Goal: Transaction & Acquisition: Purchase product/service

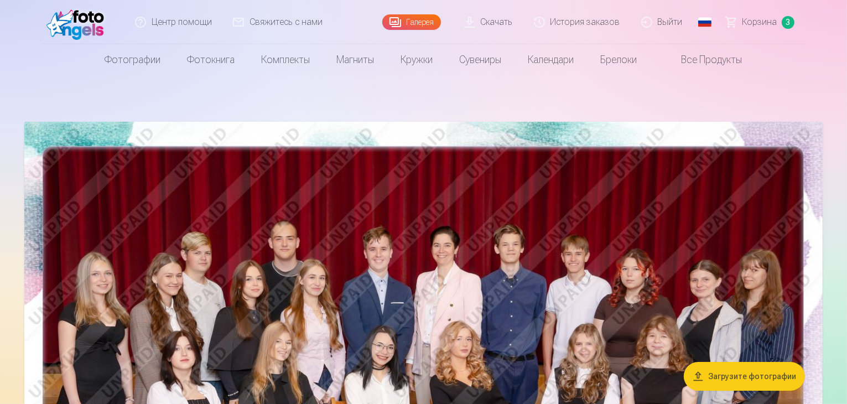
click at [768, 23] on span "Корзина" at bounding box center [759, 21] width 35 height 13
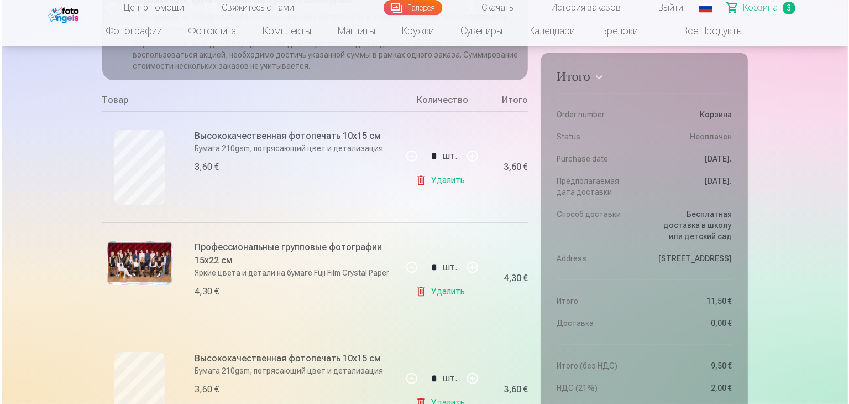
scroll to position [175, 0]
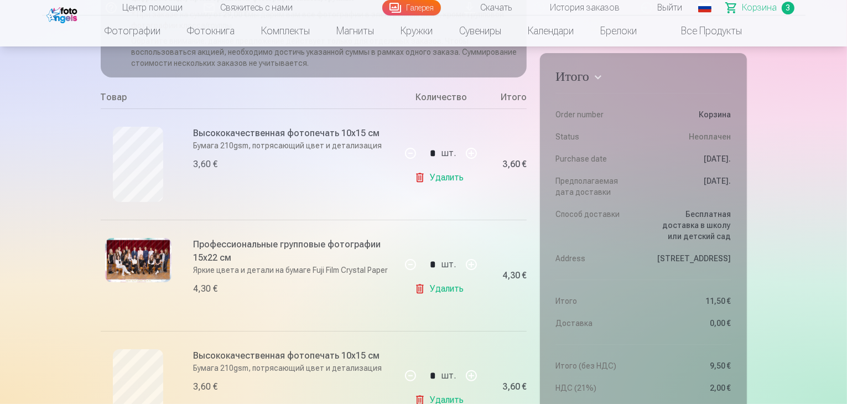
click at [149, 252] on img at bounding box center [138, 260] width 66 height 44
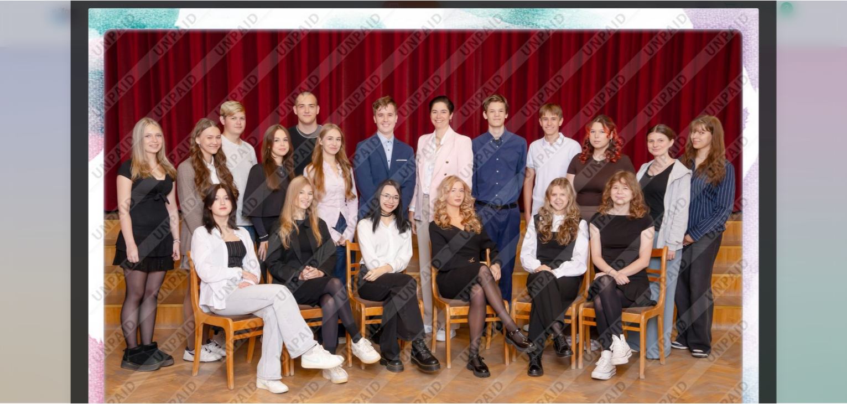
scroll to position [0, 0]
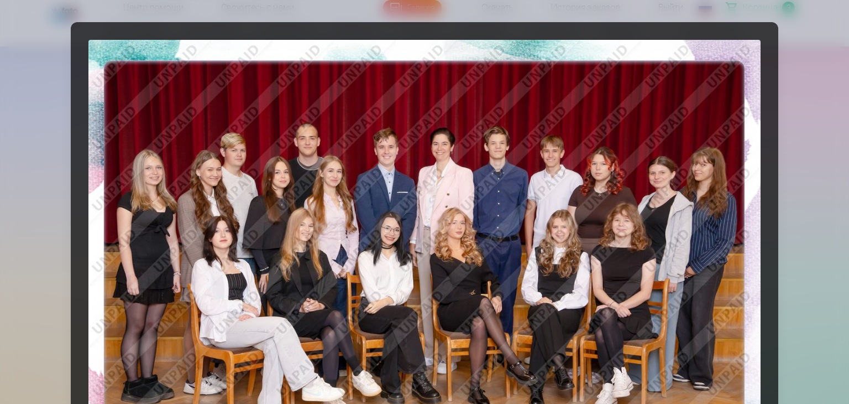
click at [807, 85] on div at bounding box center [424, 202] width 849 height 404
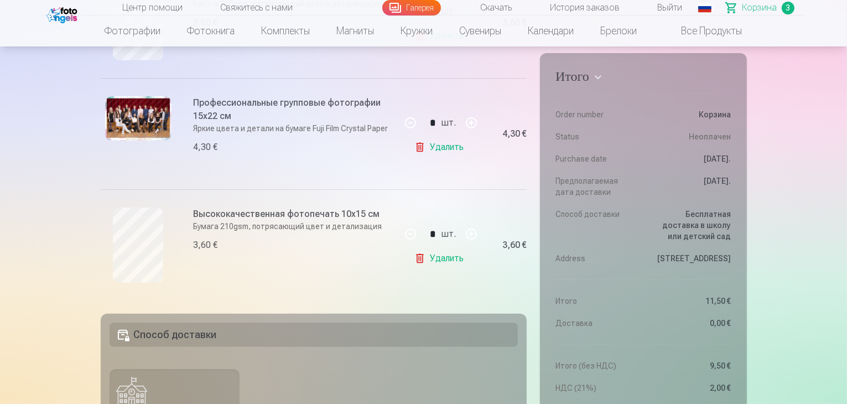
scroll to position [317, 0]
click at [449, 147] on link "Удалить" at bounding box center [441, 146] width 54 height 22
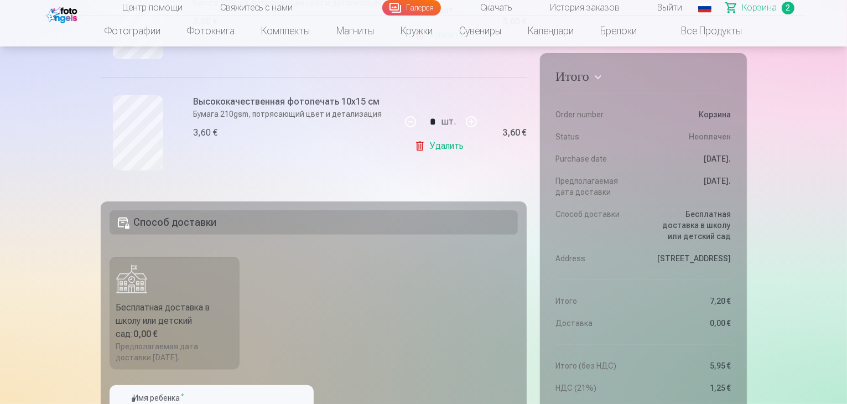
click at [430, 150] on link "Удалить" at bounding box center [441, 146] width 54 height 22
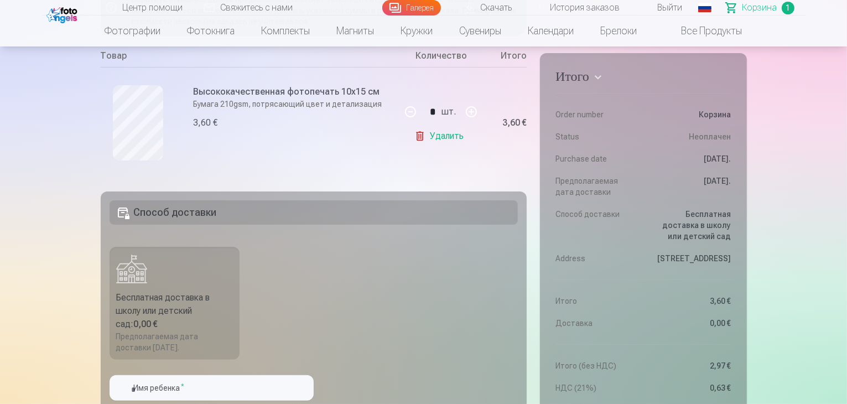
scroll to position [216, 0]
click at [430, 142] on link "Удалить" at bounding box center [441, 137] width 54 height 22
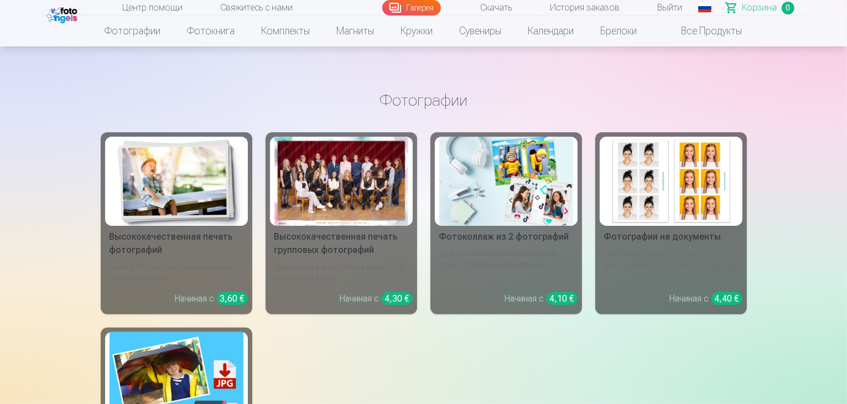
scroll to position [254, 0]
click at [333, 184] on div at bounding box center [341, 180] width 134 height 89
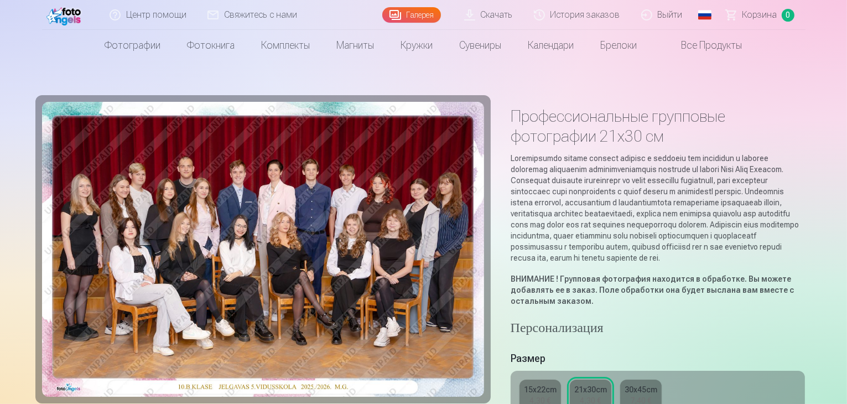
scroll to position [74, 0]
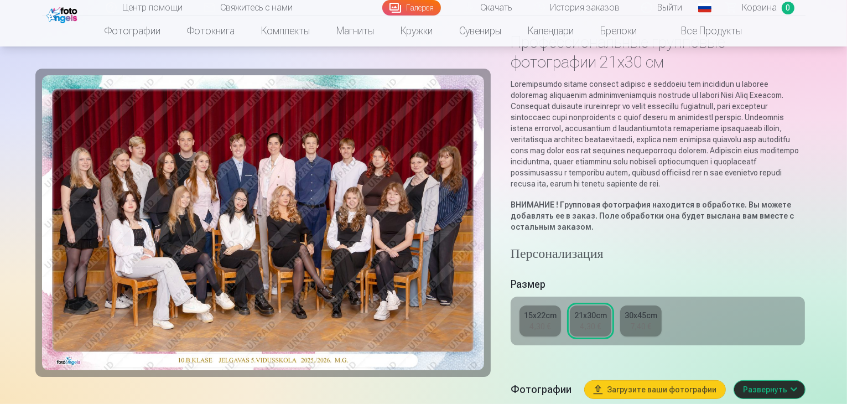
click at [590, 321] on div "4,30 €" at bounding box center [590, 326] width 21 height 11
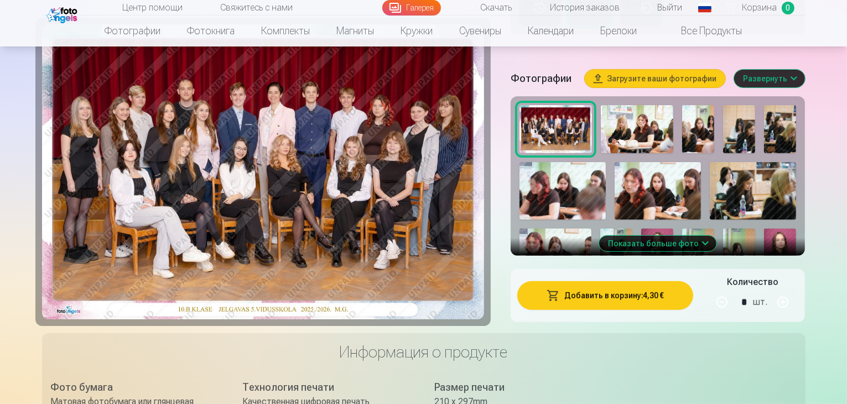
scroll to position [384, 0]
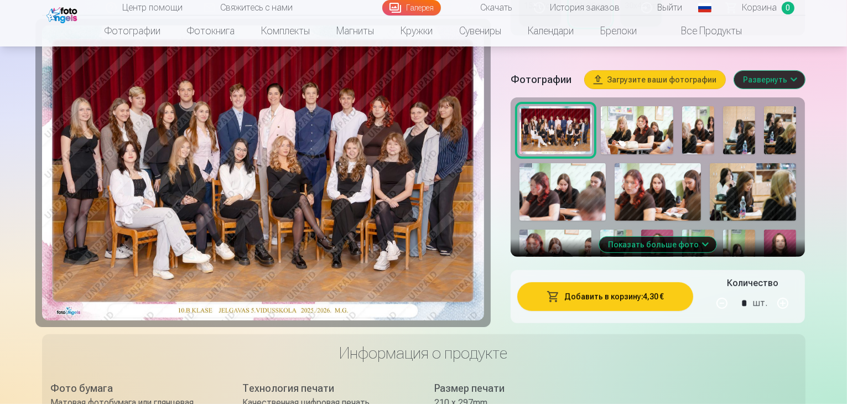
click at [665, 289] on button "Добавить в корзину : 4,30 €" at bounding box center [605, 296] width 176 height 29
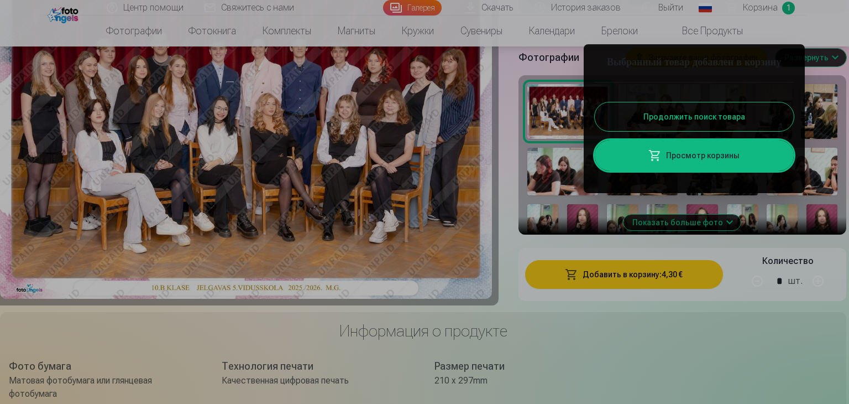
click at [706, 131] on button "Продолжить поиск товара" at bounding box center [694, 116] width 199 height 29
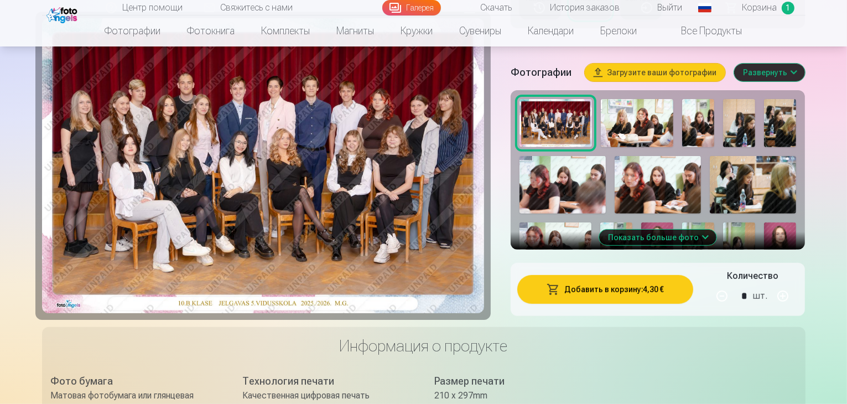
scroll to position [371, 0]
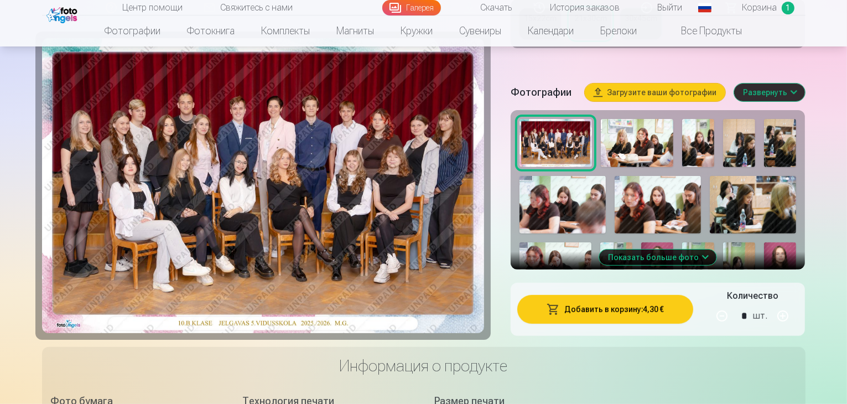
click at [712, 249] on button "Показать больше фото" at bounding box center [657, 256] width 117 height 15
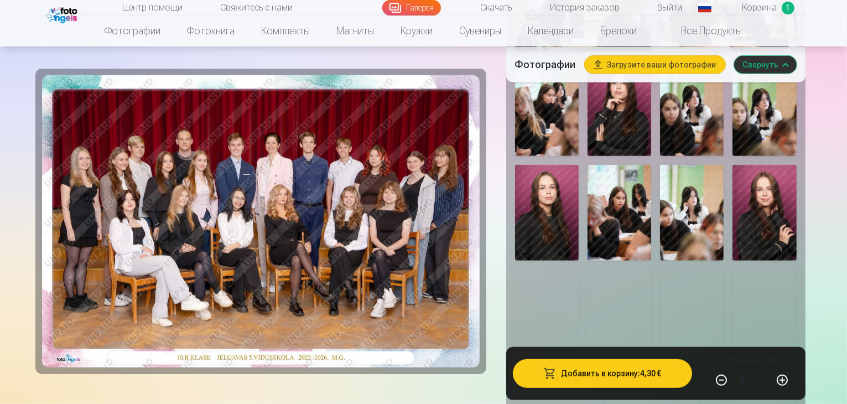
scroll to position [873, 0]
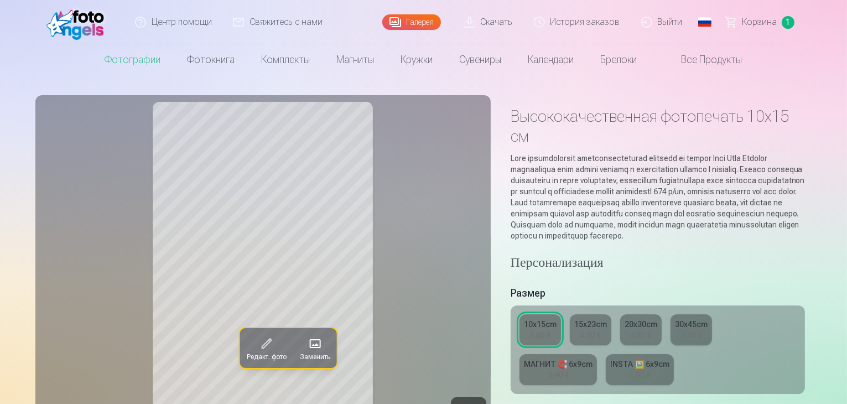
click at [599, 319] on div "15x23cm" at bounding box center [590, 324] width 33 height 11
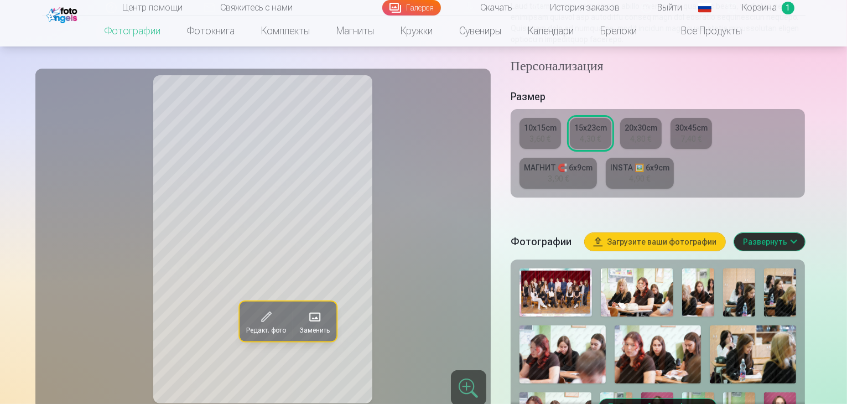
scroll to position [149, 0]
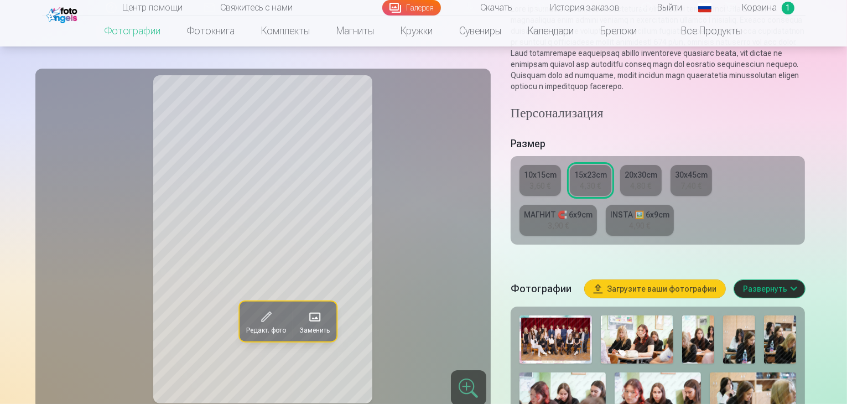
click at [558, 165] on link "10x15cm 3,60 €" at bounding box center [539, 180] width 41 height 31
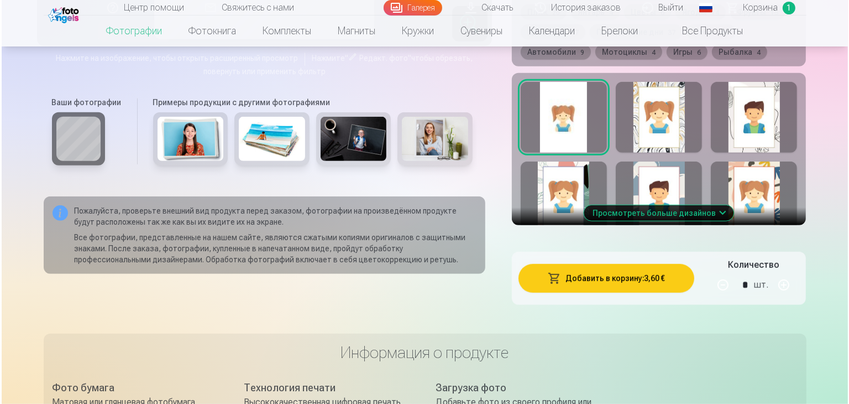
scroll to position [686, 0]
click at [630, 264] on button "Добавить в корзину : 3,60 €" at bounding box center [605, 278] width 176 height 29
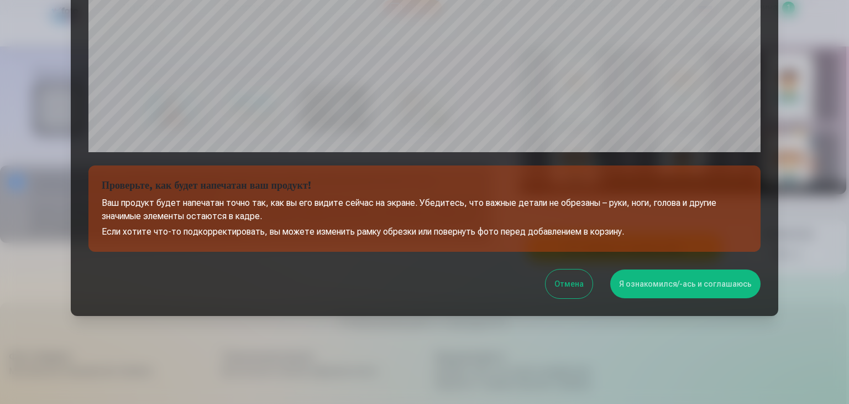
scroll to position [393, 0]
click at [585, 282] on button "Отмена" at bounding box center [569, 283] width 47 height 29
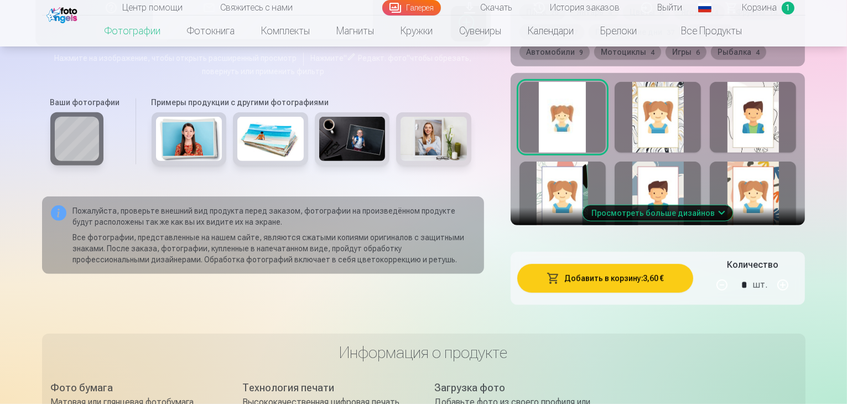
click at [622, 264] on button "Добавить в корзину : 3,60 €" at bounding box center [605, 278] width 176 height 29
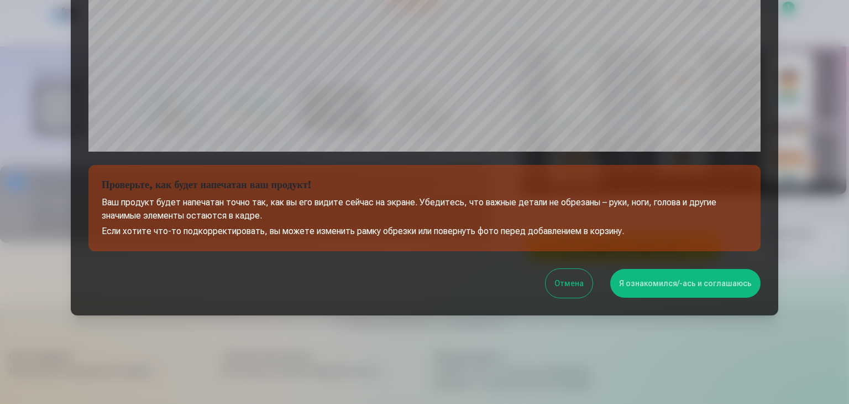
click at [640, 279] on button "Я ознакомился/-ась и соглашаюсь" at bounding box center [686, 283] width 150 height 29
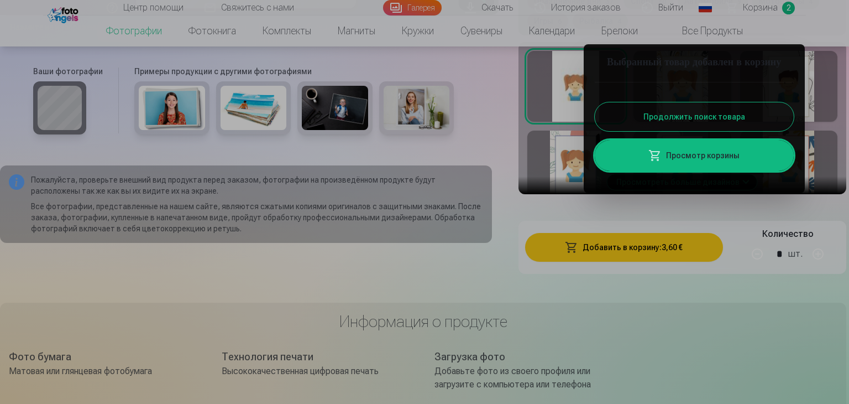
click at [705, 131] on button "Продолжить поиск товара" at bounding box center [694, 116] width 199 height 29
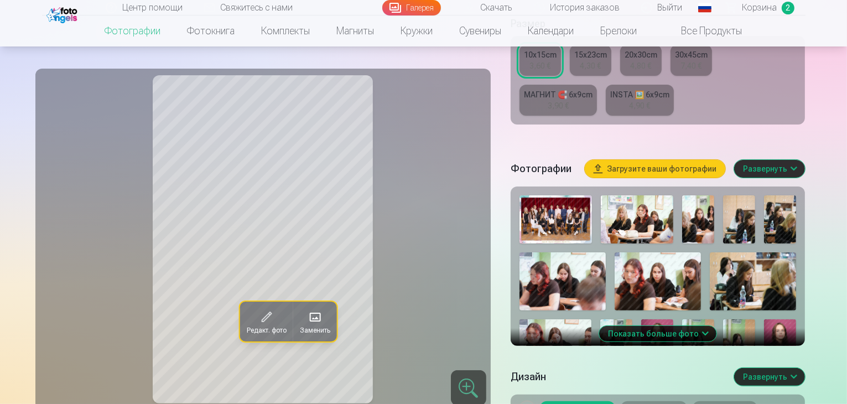
scroll to position [268, 0]
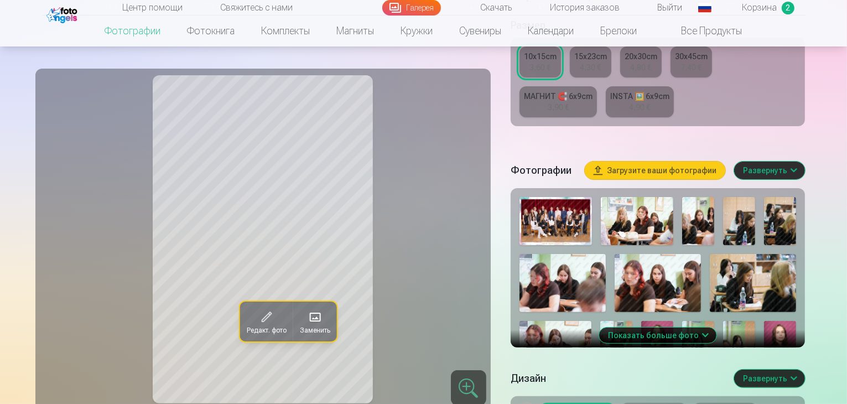
click at [700, 327] on button "Показать больше фото" at bounding box center [657, 334] width 117 height 15
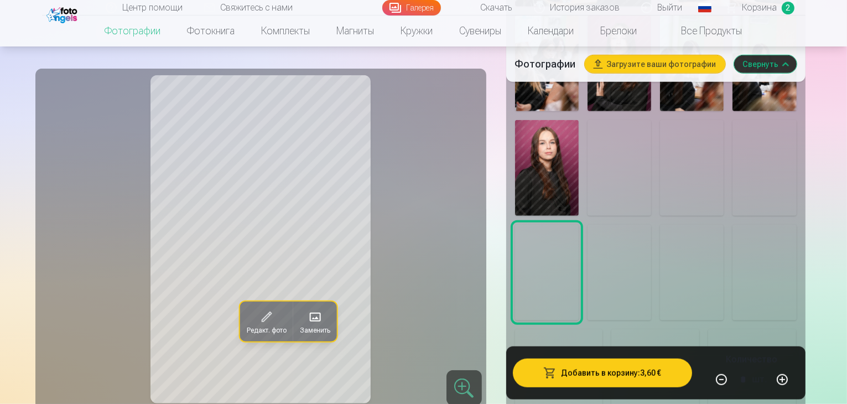
scroll to position [857, 0]
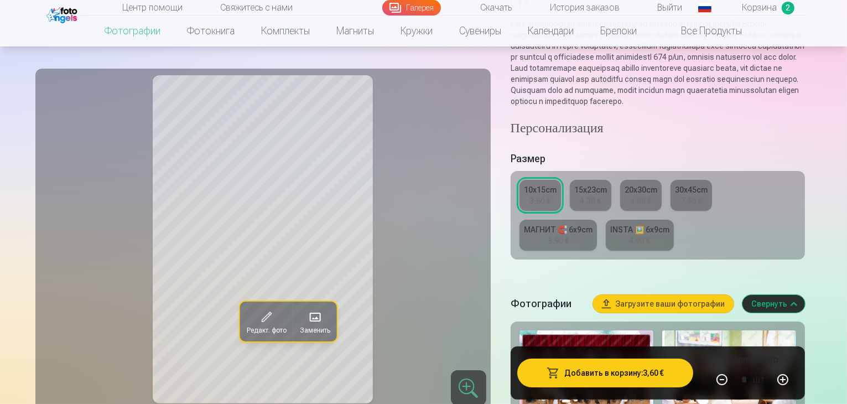
scroll to position [131, 0]
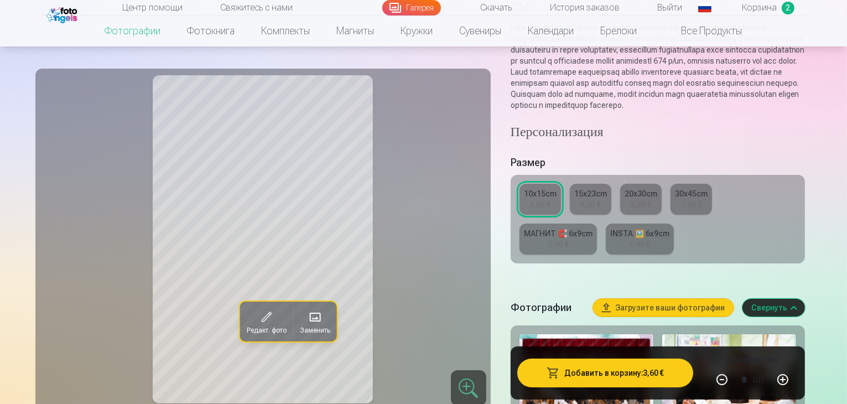
click at [594, 199] on div "4,30 €" at bounding box center [590, 204] width 21 height 11
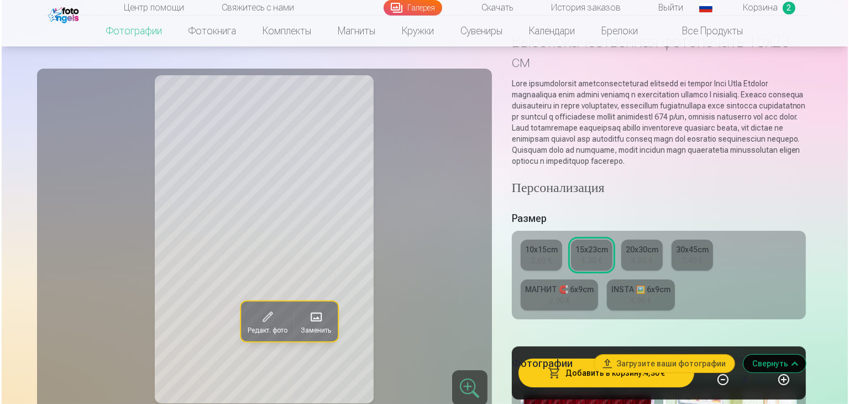
scroll to position [78, 0]
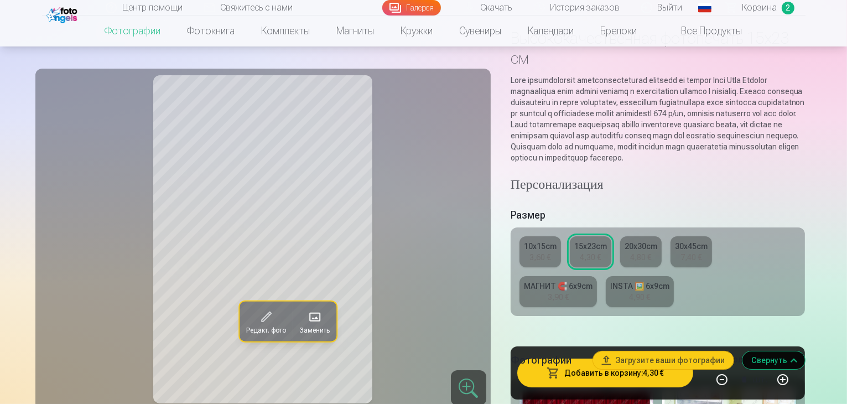
click at [622, 370] on button "Добавить в корзину : 4,30 €" at bounding box center [605, 372] width 176 height 29
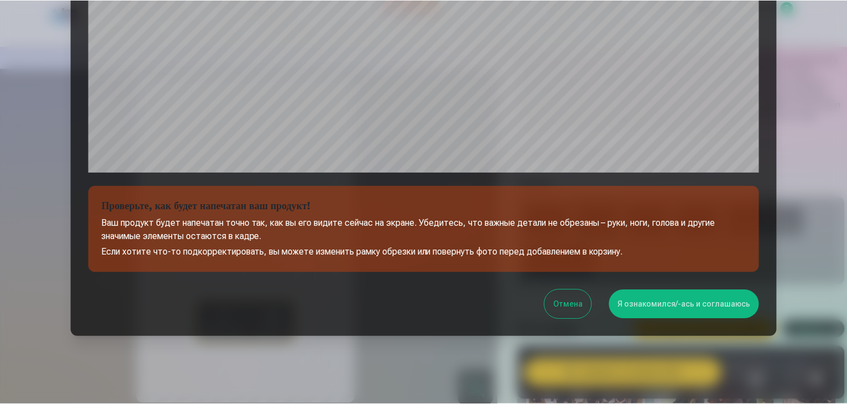
scroll to position [393, 0]
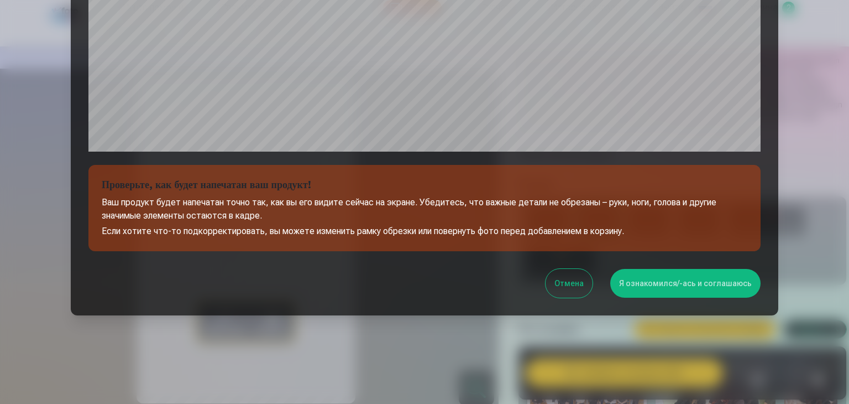
click at [648, 288] on button "Я ознакомился/-ась и соглашаюсь" at bounding box center [686, 283] width 150 height 29
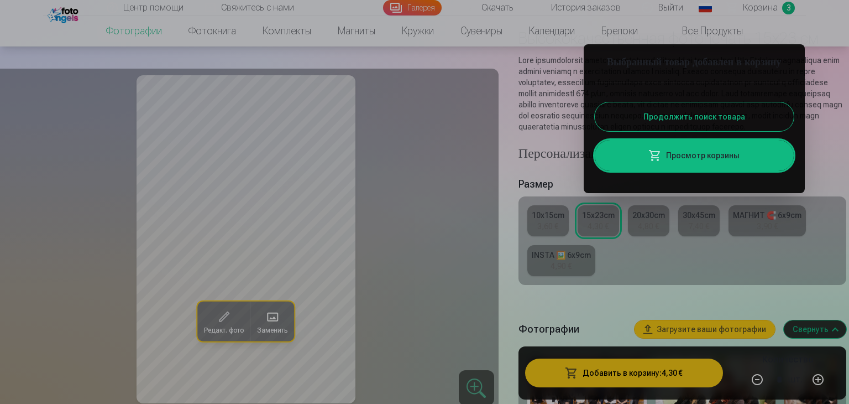
click at [685, 268] on div at bounding box center [424, 202] width 849 height 404
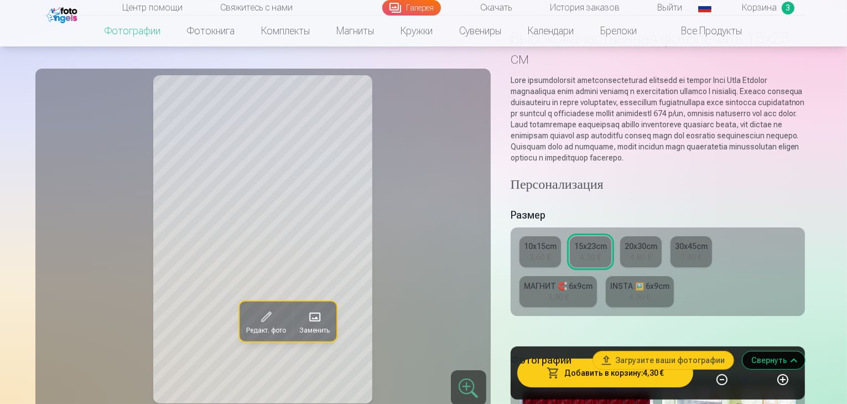
click at [747, 8] on span "Корзина" at bounding box center [759, 7] width 35 height 13
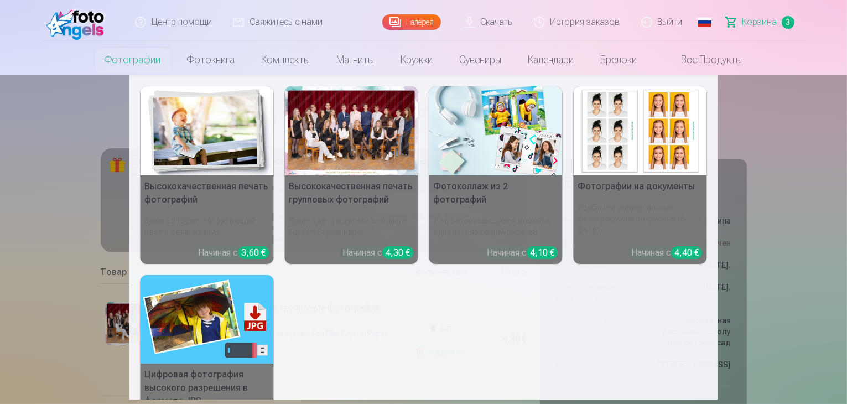
click at [138, 62] on link "Фотографии" at bounding box center [133, 59] width 82 height 31
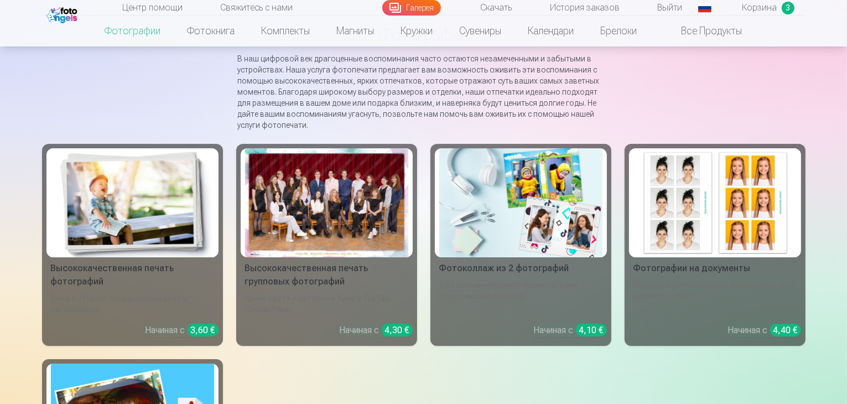
scroll to position [86, 0]
click at [296, 258] on div at bounding box center [326, 203] width 163 height 109
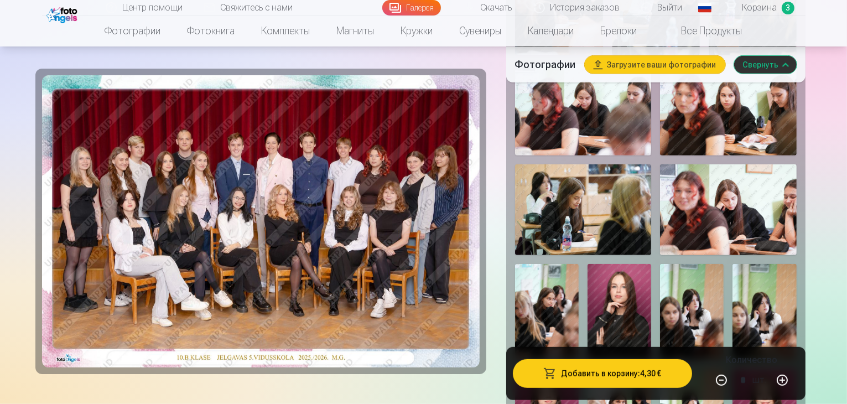
scroll to position [665, 0]
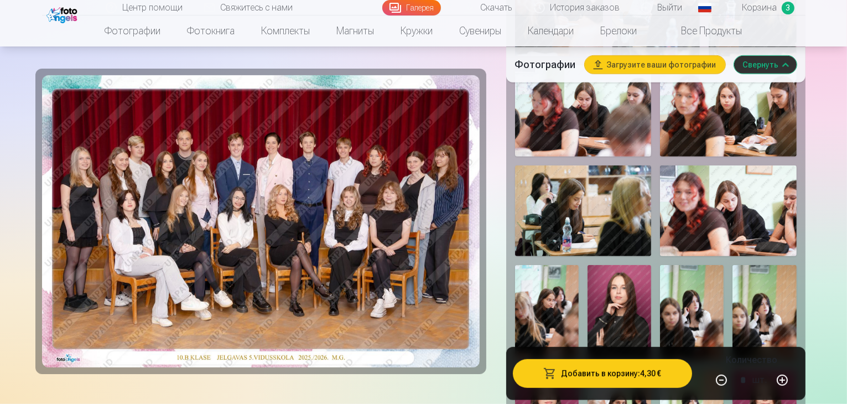
click at [660, 179] on img at bounding box center [728, 210] width 137 height 91
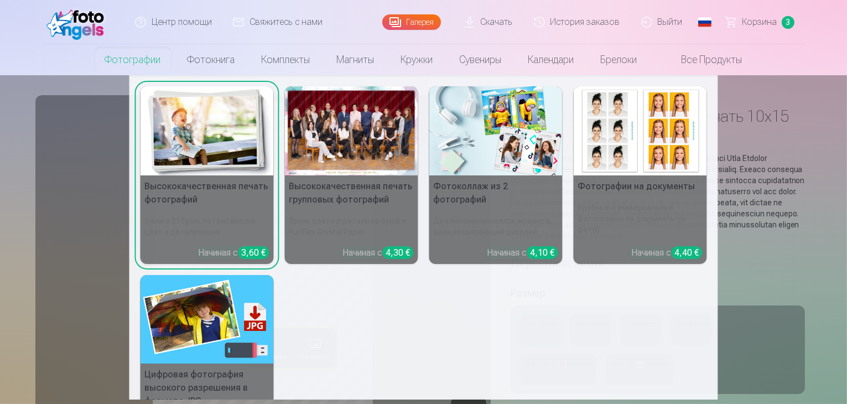
click at [103, 61] on link "Фотографии" at bounding box center [133, 59] width 82 height 31
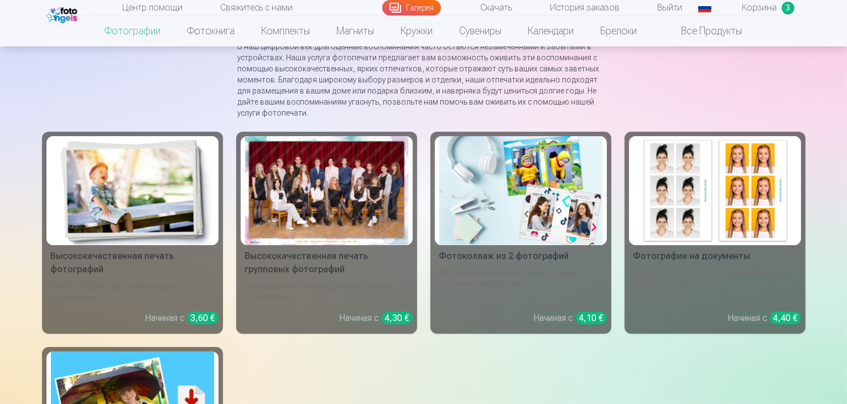
scroll to position [97, 0]
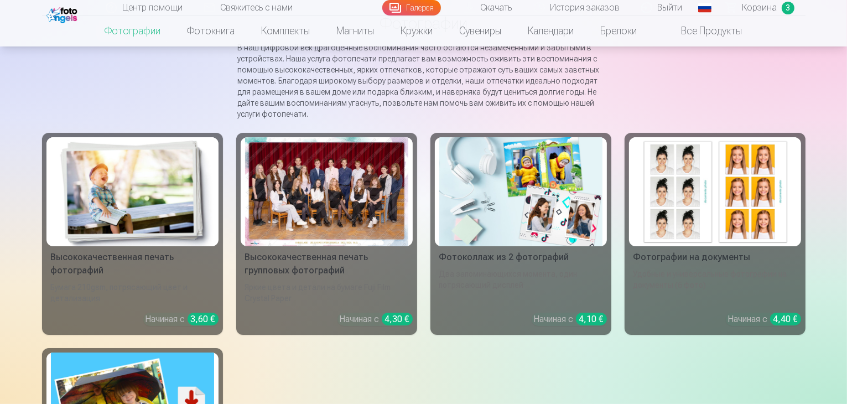
click at [316, 231] on div at bounding box center [326, 191] width 163 height 109
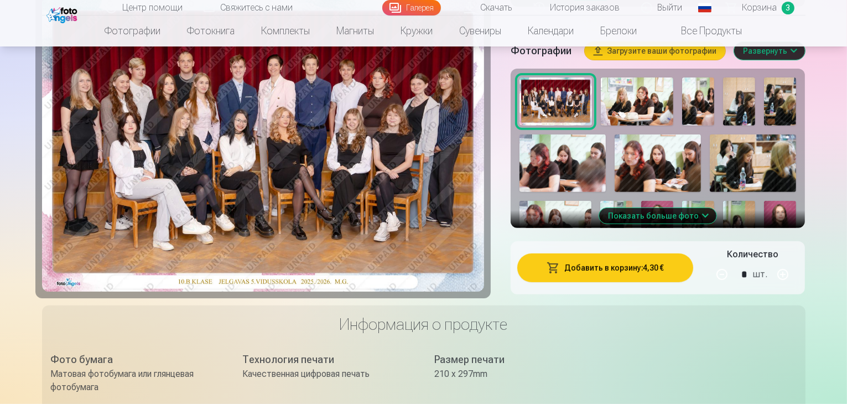
scroll to position [429, 0]
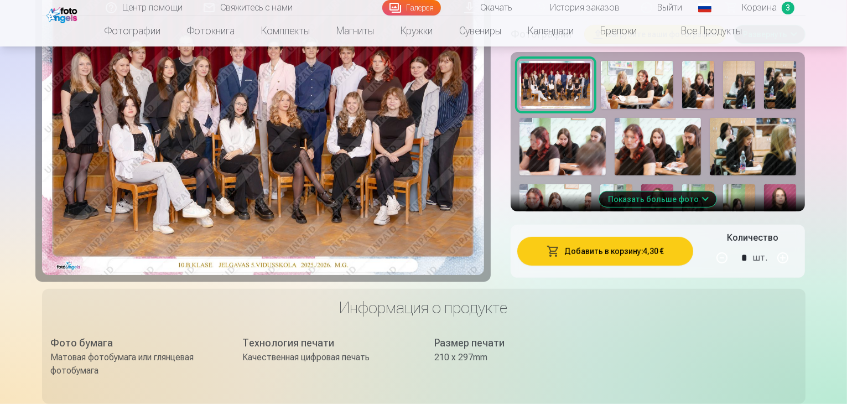
click at [653, 191] on button "Показать больше фото" at bounding box center [657, 198] width 117 height 15
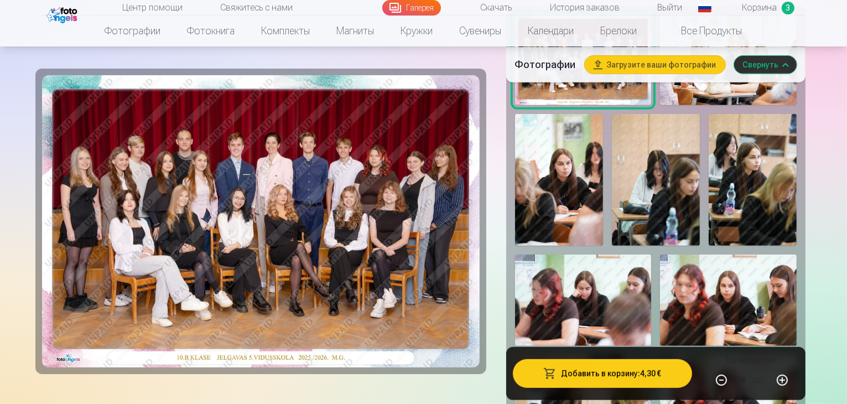
scroll to position [471, 0]
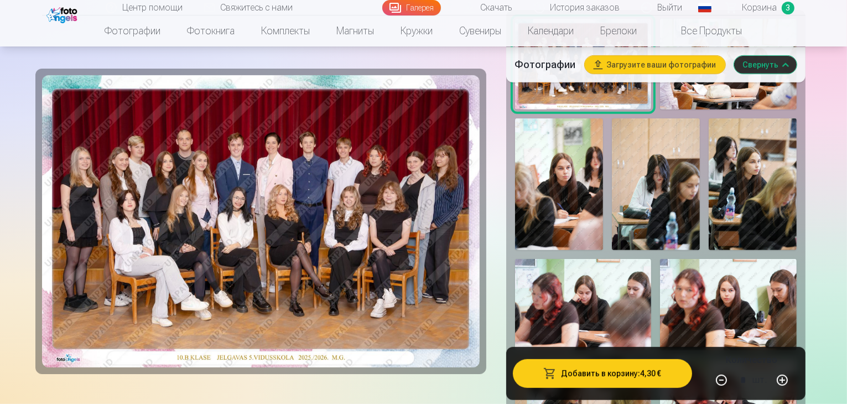
click at [708, 146] on img at bounding box center [752, 184] width 88 height 132
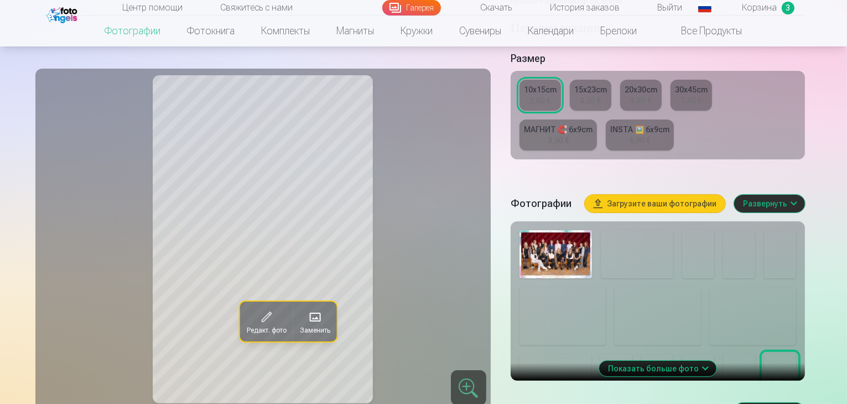
scroll to position [236, 0]
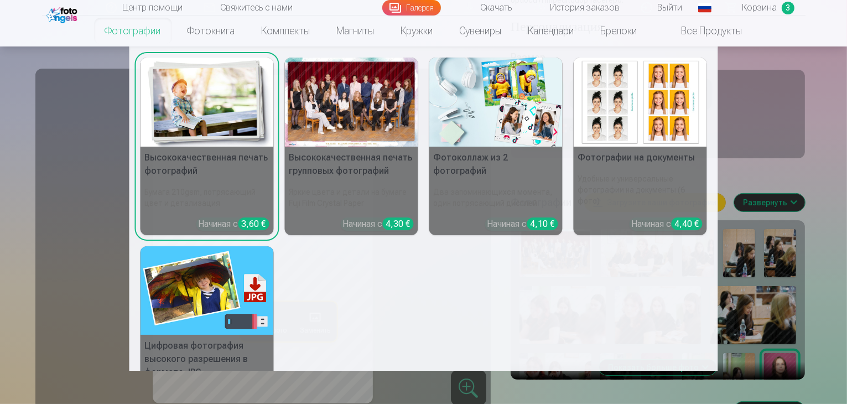
click at [149, 30] on link "Фотографии" at bounding box center [133, 30] width 82 height 31
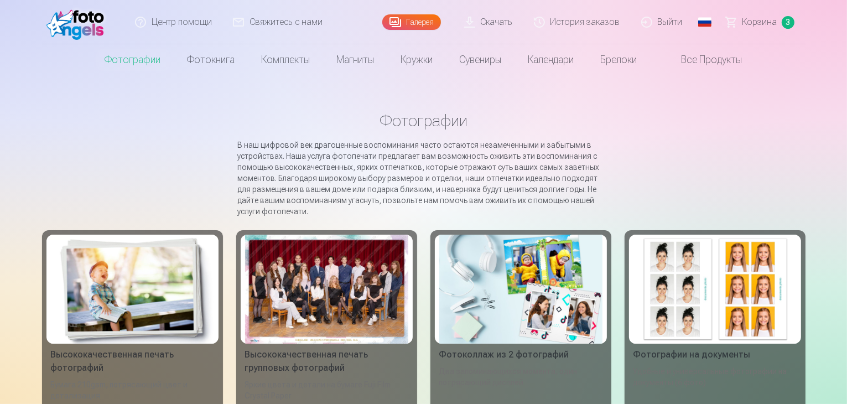
click at [687, 69] on link "Все продукты" at bounding box center [702, 59] width 105 height 31
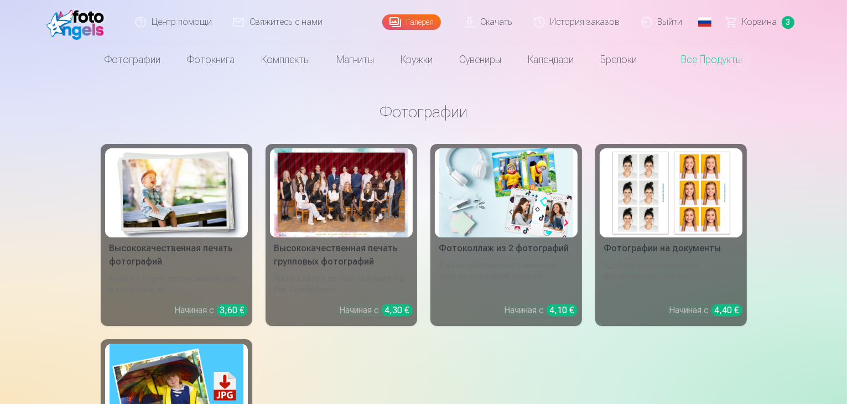
click at [379, 202] on div at bounding box center [341, 192] width 134 height 89
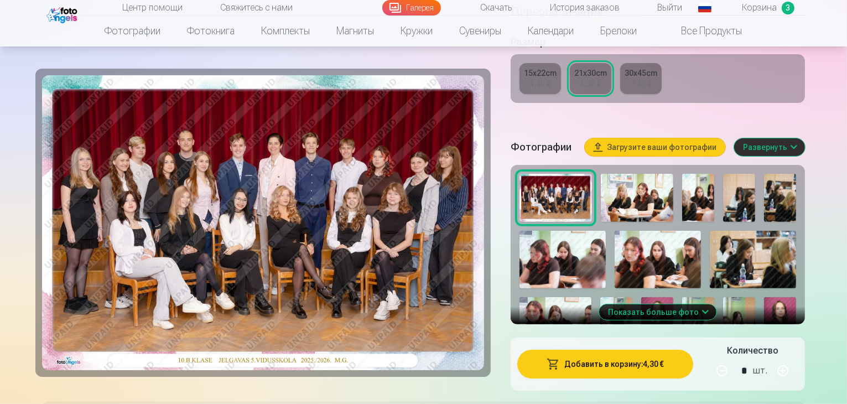
scroll to position [320, 0]
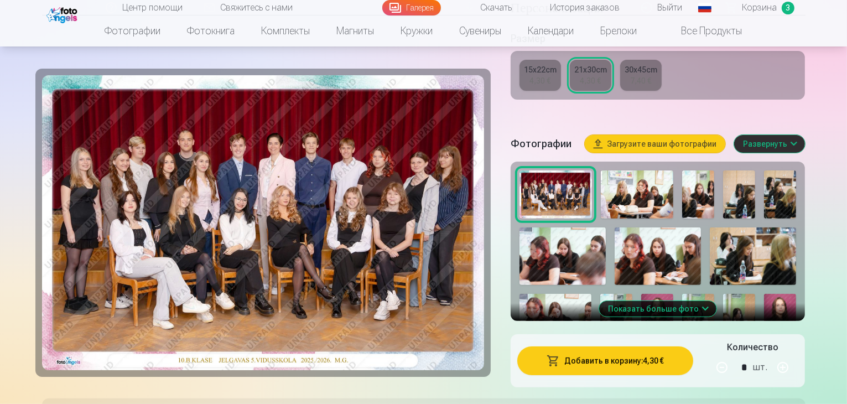
click at [796, 193] on img at bounding box center [780, 194] width 32 height 48
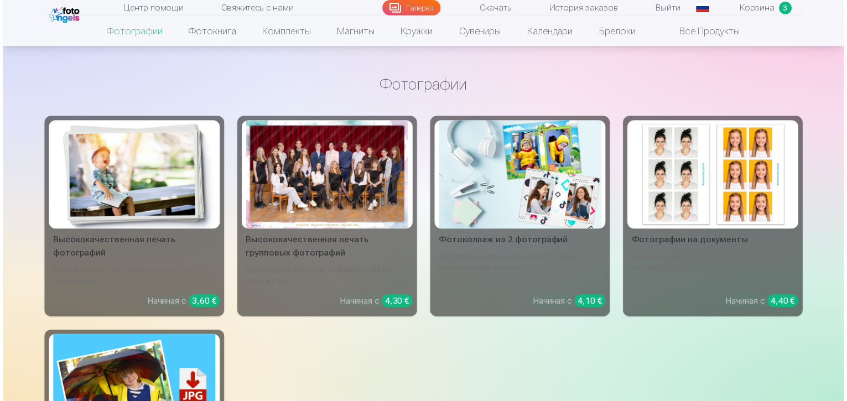
scroll to position [1106, 0]
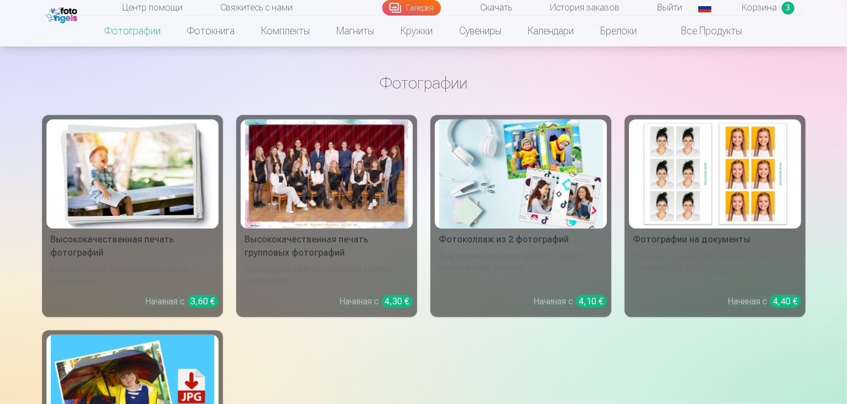
click at [350, 210] on div at bounding box center [326, 173] width 163 height 109
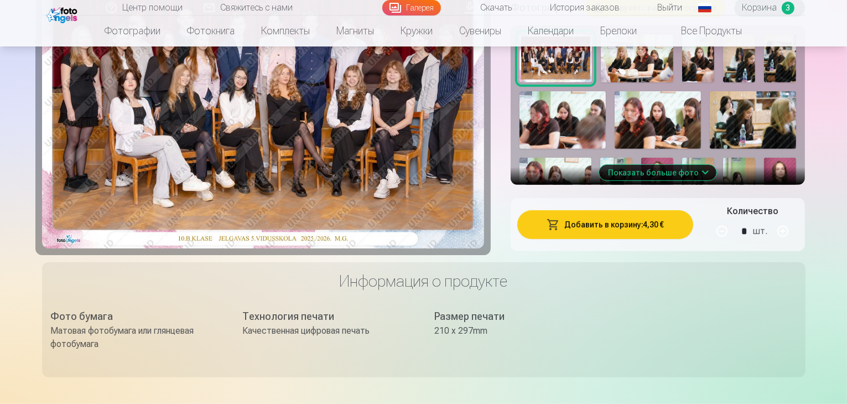
scroll to position [435, 0]
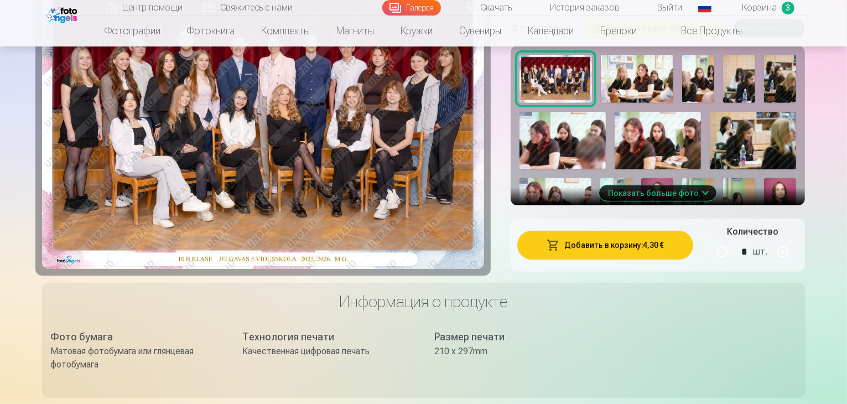
click at [689, 185] on button "Показать больше фото" at bounding box center [657, 192] width 117 height 15
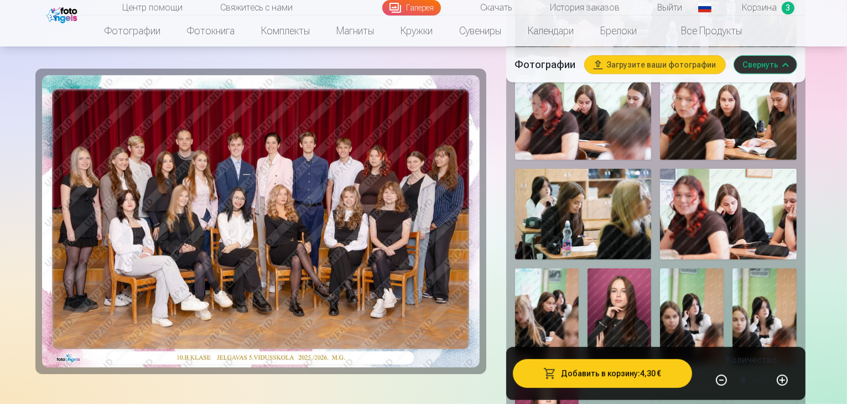
scroll to position [664, 0]
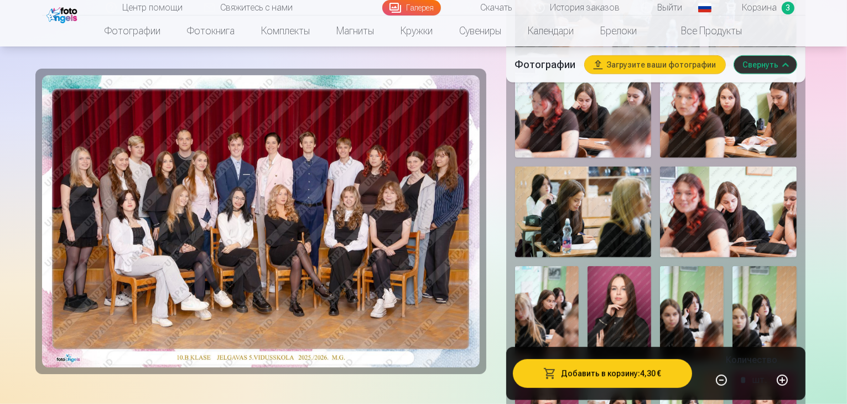
click at [578, 266] on img at bounding box center [547, 314] width 64 height 96
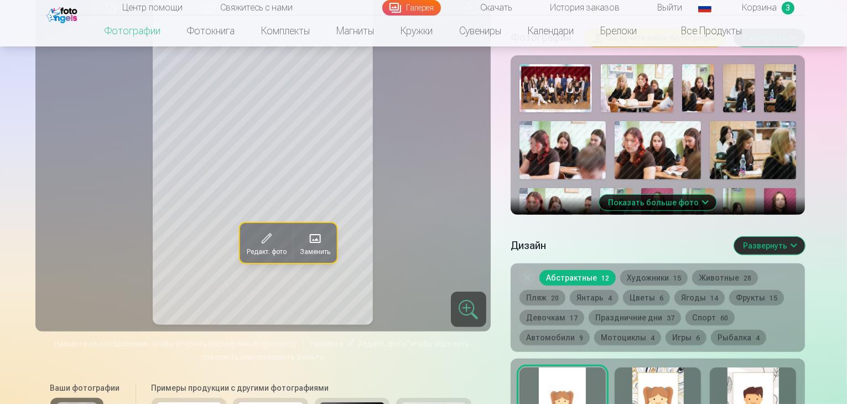
scroll to position [400, 0]
click at [682, 195] on button "Показать больше фото" at bounding box center [657, 202] width 117 height 15
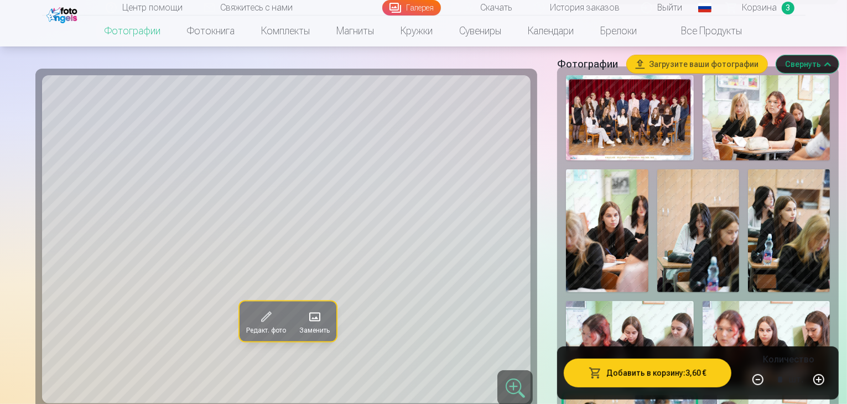
click at [657, 197] on img at bounding box center [698, 230] width 82 height 123
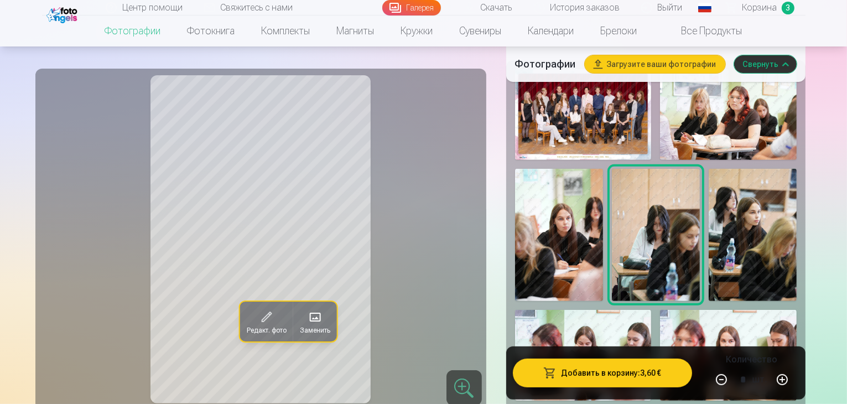
scroll to position [393, 0]
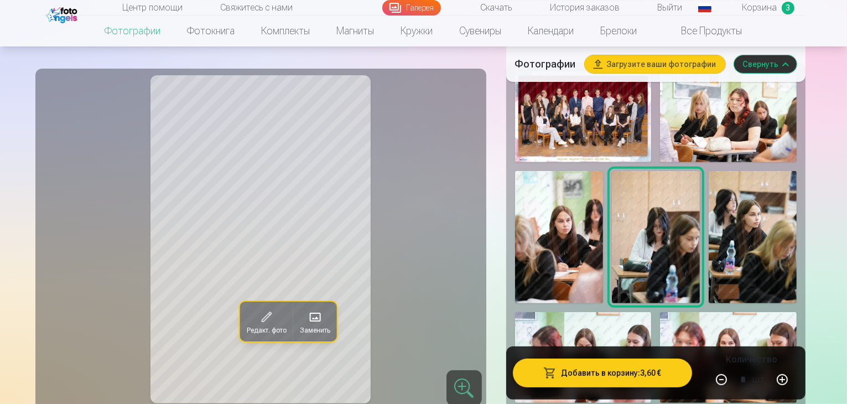
click at [708, 178] on img at bounding box center [752, 237] width 88 height 132
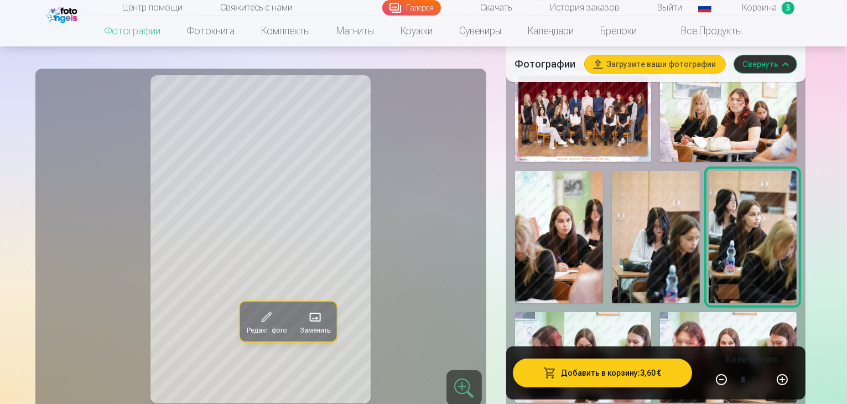
click at [651, 312] on img at bounding box center [583, 357] width 137 height 91
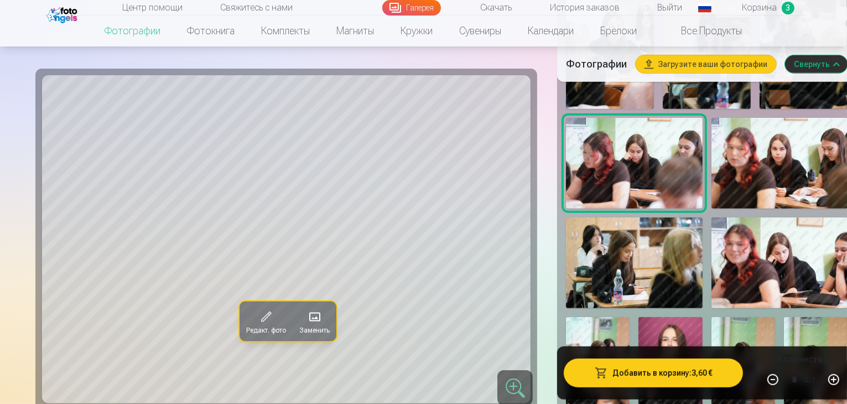
scroll to position [588, 0]
click at [711, 217] on img at bounding box center [779, 262] width 137 height 91
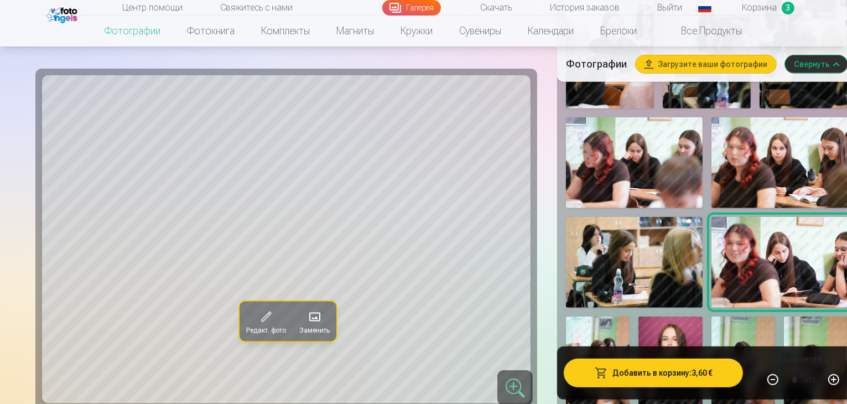
click at [629, 316] on img at bounding box center [598, 364] width 64 height 96
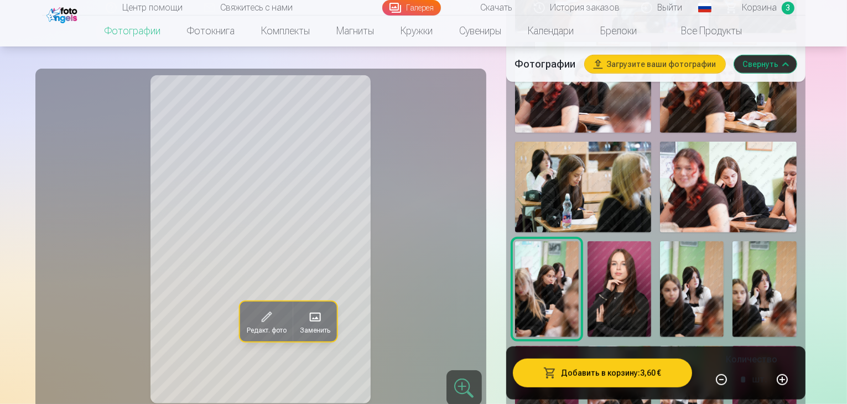
scroll to position [663, 0]
click at [660, 142] on img at bounding box center [728, 187] width 137 height 91
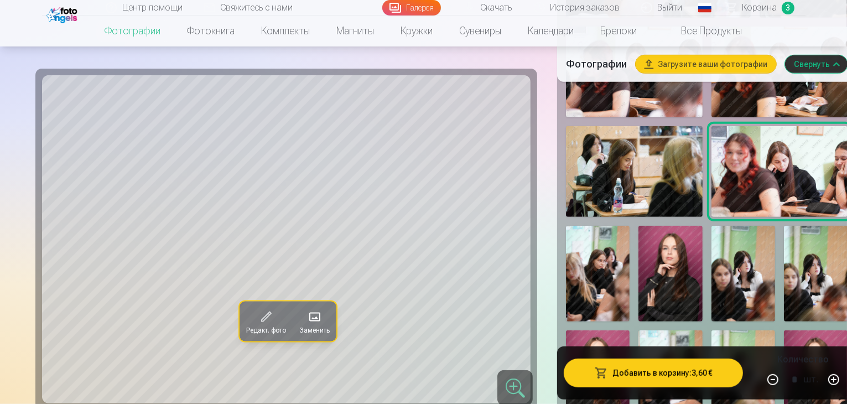
scroll to position [679, 0]
click at [629, 225] on img at bounding box center [598, 273] width 64 height 96
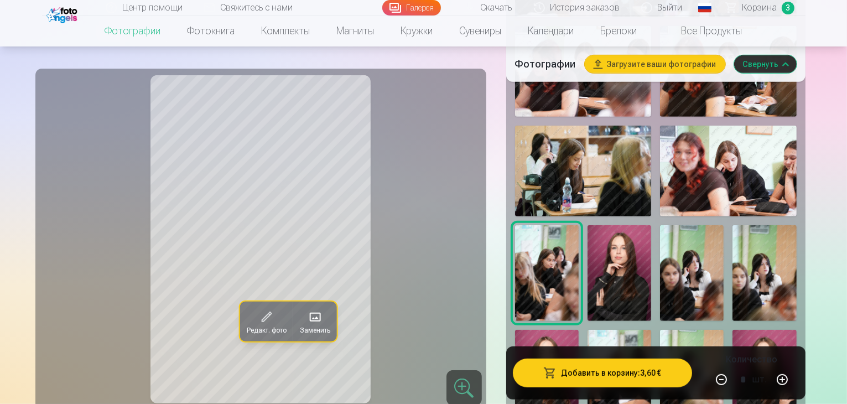
click at [660, 126] on img at bounding box center [728, 171] width 137 height 91
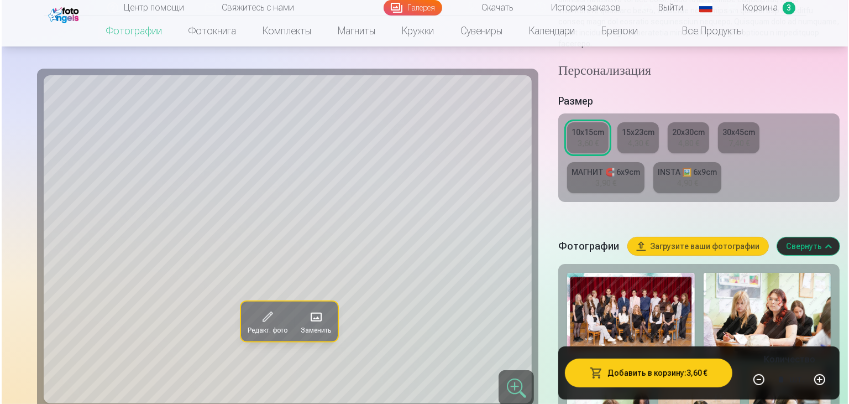
scroll to position [202, 0]
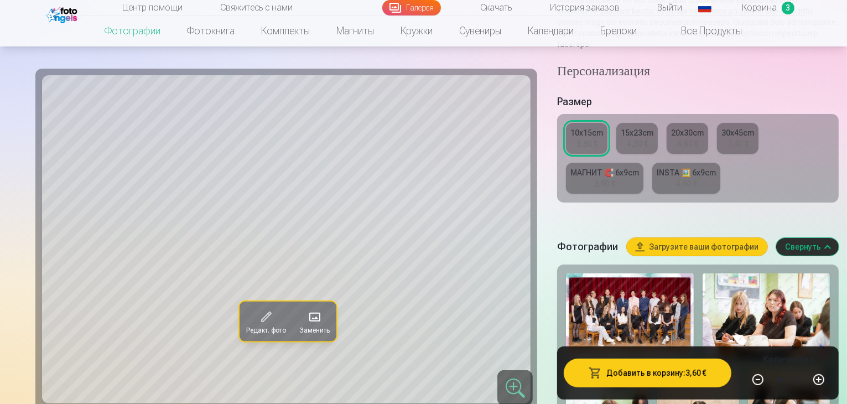
click at [624, 371] on button "Добавить в корзину : 3,60 €" at bounding box center [648, 372] width 168 height 29
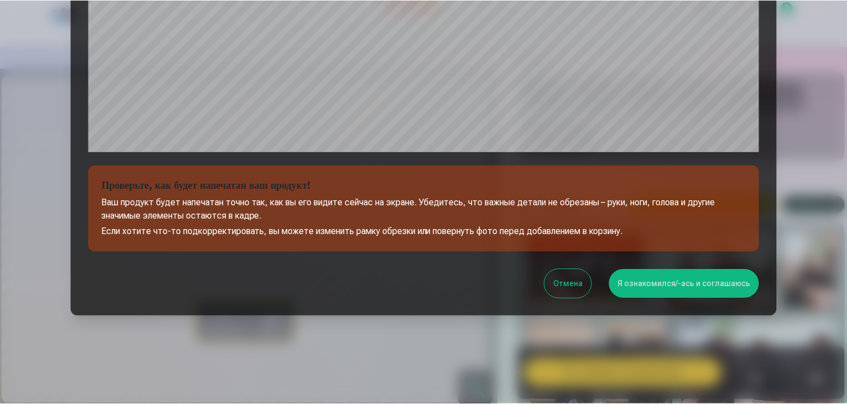
scroll to position [393, 0]
click at [671, 289] on button "Я ознакомился/-ась и соглашаюсь" at bounding box center [686, 283] width 150 height 29
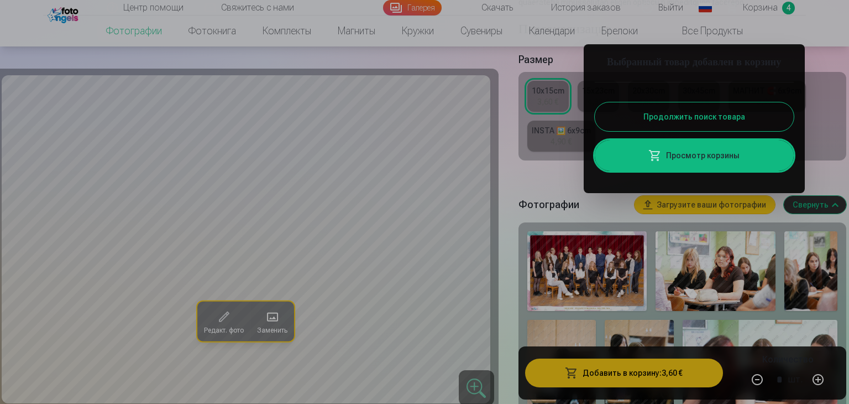
click at [754, 169] on link "Просмотр корзины" at bounding box center [694, 155] width 199 height 31
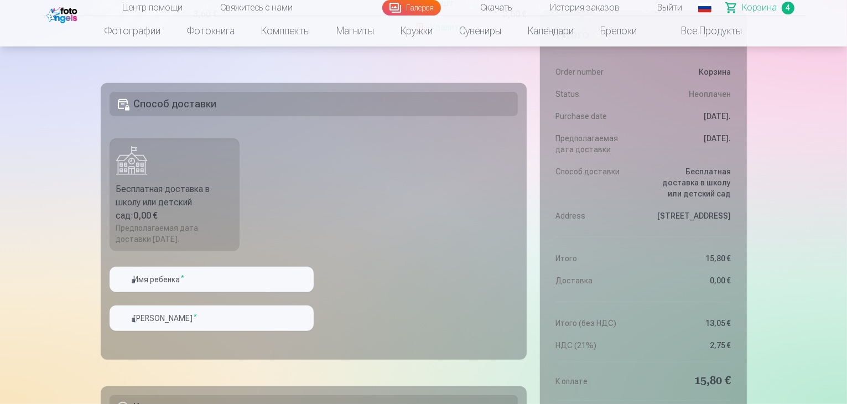
scroll to position [659, 0]
click at [235, 284] on input "text" at bounding box center [212, 278] width 204 height 25
type input "*"
type input "*******"
click at [195, 321] on input "text" at bounding box center [212, 317] width 204 height 25
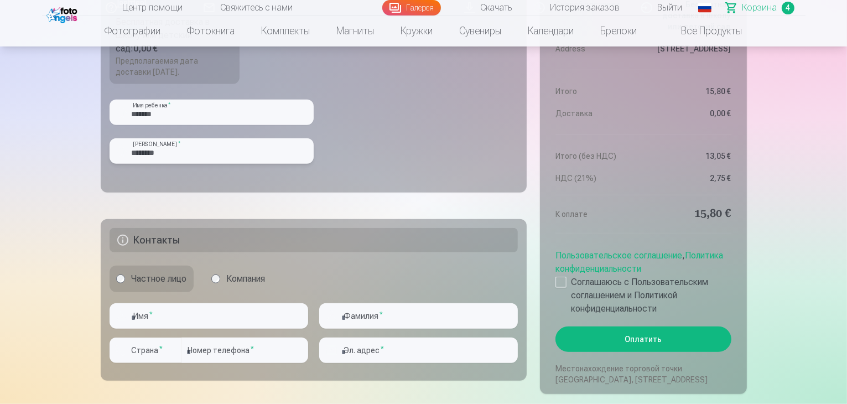
scroll to position [826, 0]
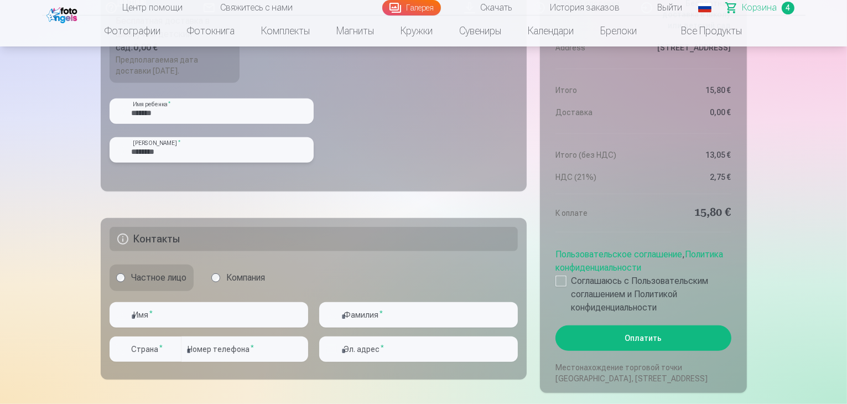
type input "********"
click at [183, 315] on input "text" at bounding box center [209, 314] width 199 height 25
type input "******"
click at [216, 344] on input "number" at bounding box center [244, 348] width 127 height 25
click at [380, 311] on input "text" at bounding box center [418, 314] width 199 height 25
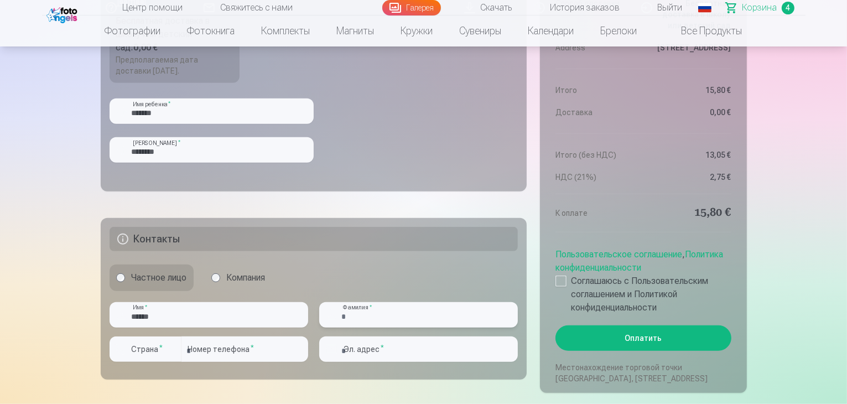
type input "********"
click at [170, 348] on div "button" at bounding box center [172, 348] width 13 height 13
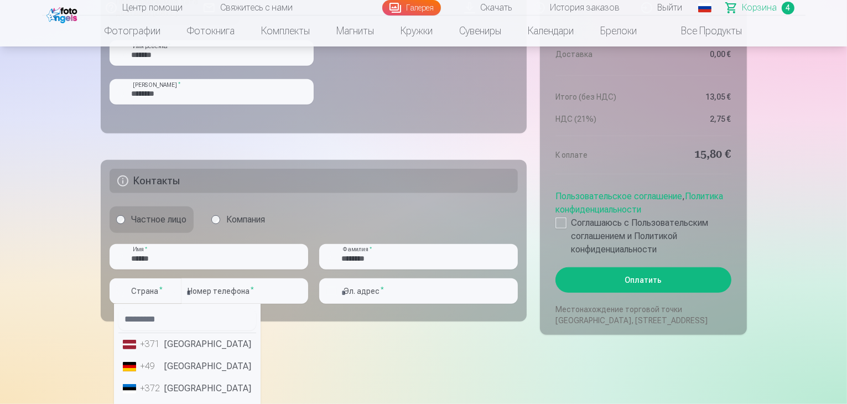
scroll to position [889, 0]
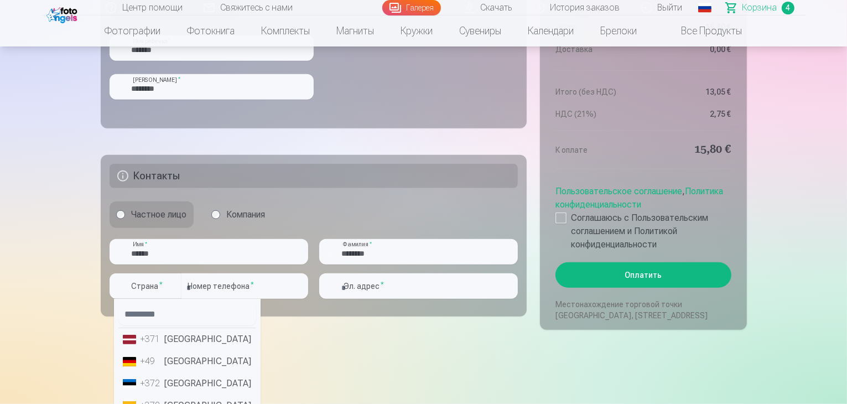
click at [177, 344] on li "+371 Латвия" at bounding box center [187, 339] width 138 height 22
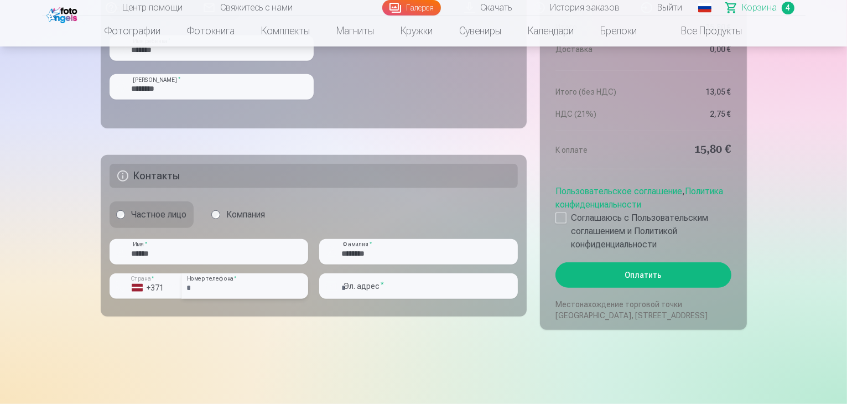
click at [272, 288] on input "number" at bounding box center [244, 285] width 127 height 25
type input "********"
click at [373, 286] on input "email" at bounding box center [418, 285] width 199 height 25
type input "**********"
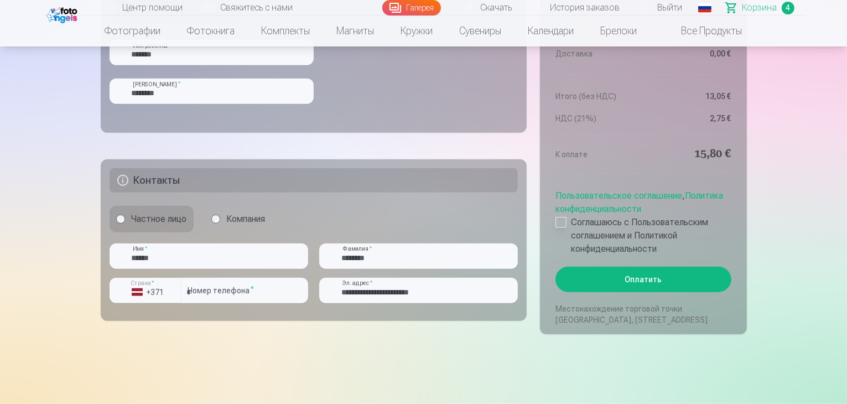
click at [564, 221] on div at bounding box center [560, 222] width 11 height 11
click at [691, 273] on button "Оплатить" at bounding box center [642, 279] width 175 height 25
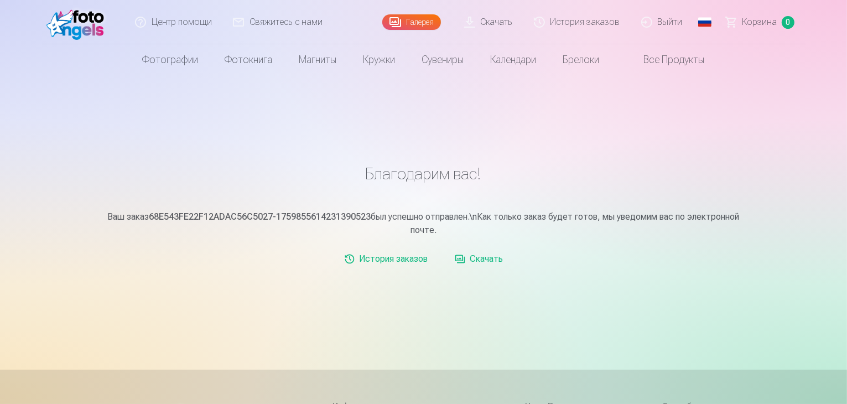
click at [668, 24] on link "Выйти" at bounding box center [662, 22] width 62 height 44
